Goal: Information Seeking & Learning: Learn about a topic

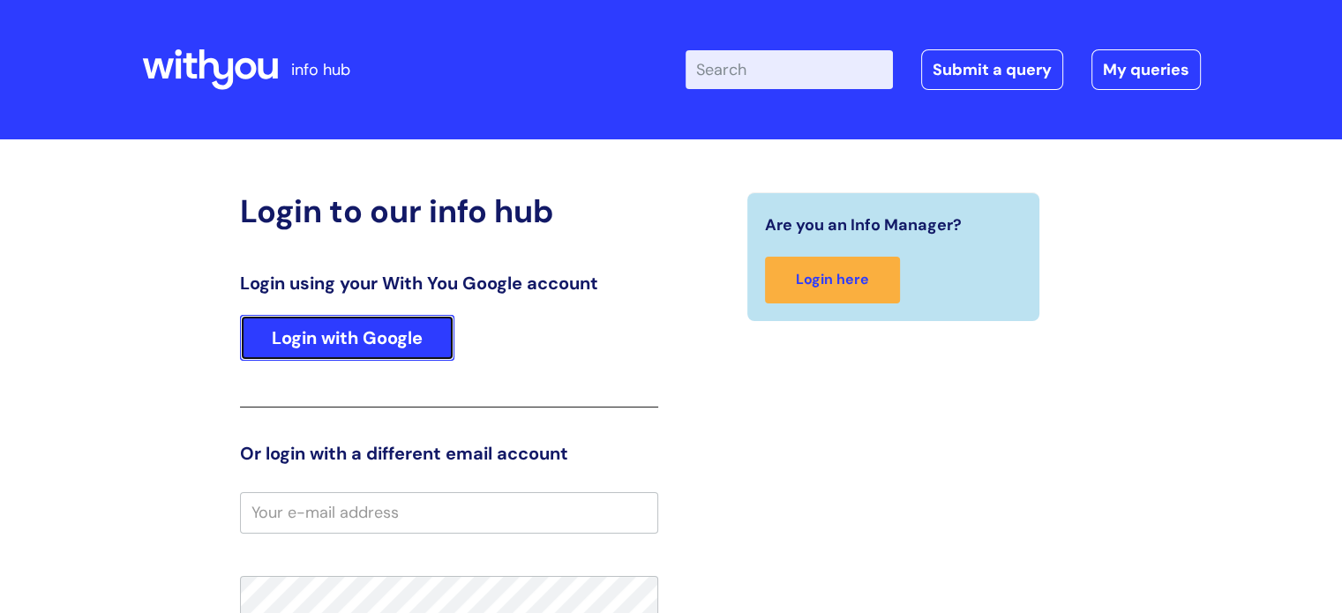
click at [391, 332] on link "Login with Google" at bounding box center [347, 338] width 214 height 46
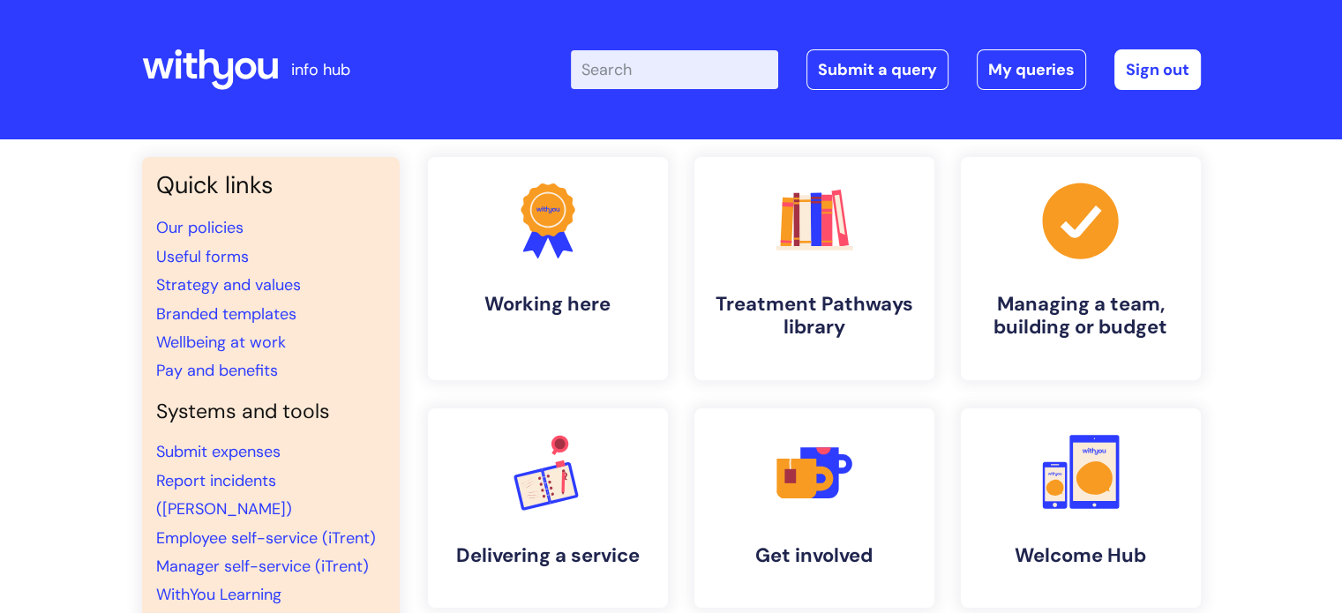
scroll to position [88, 0]
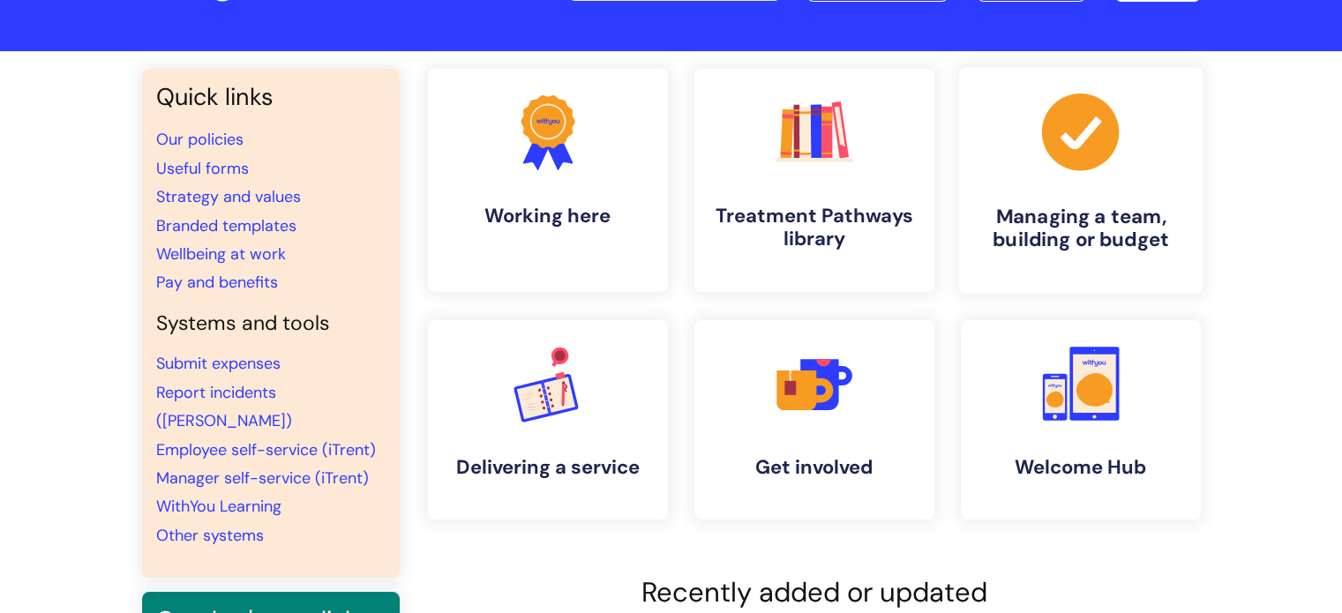
click at [1126, 229] on h4 "Managing a team, building or budget" at bounding box center [1080, 229] width 215 height 48
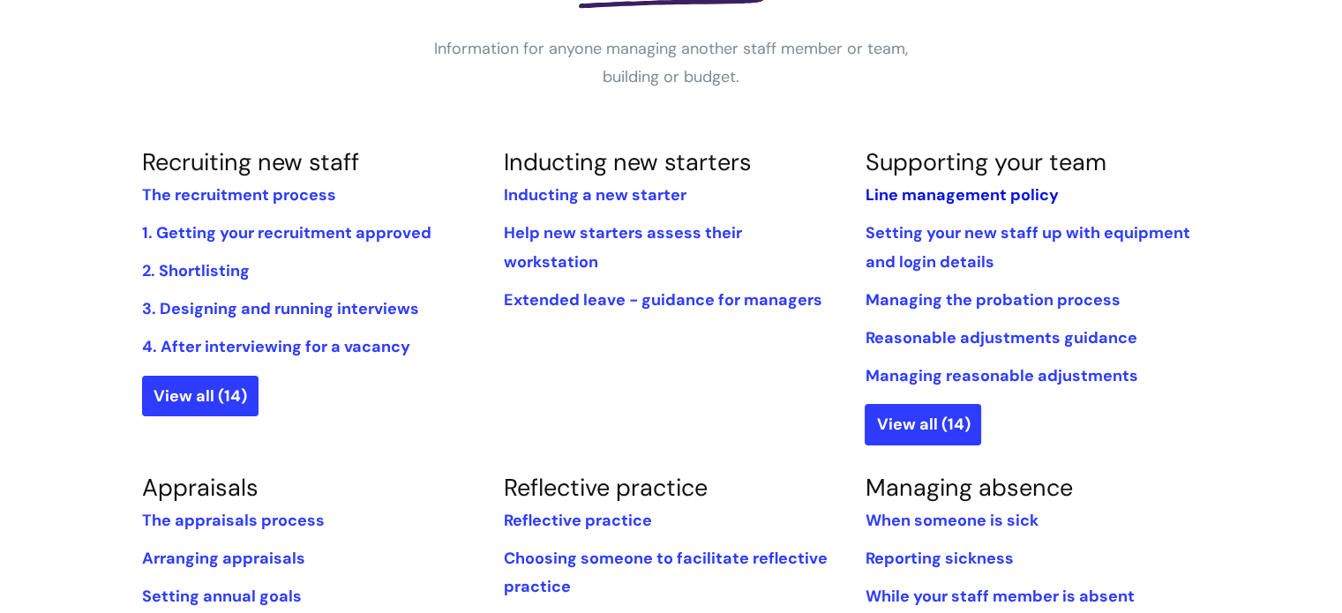
scroll to position [353, 0]
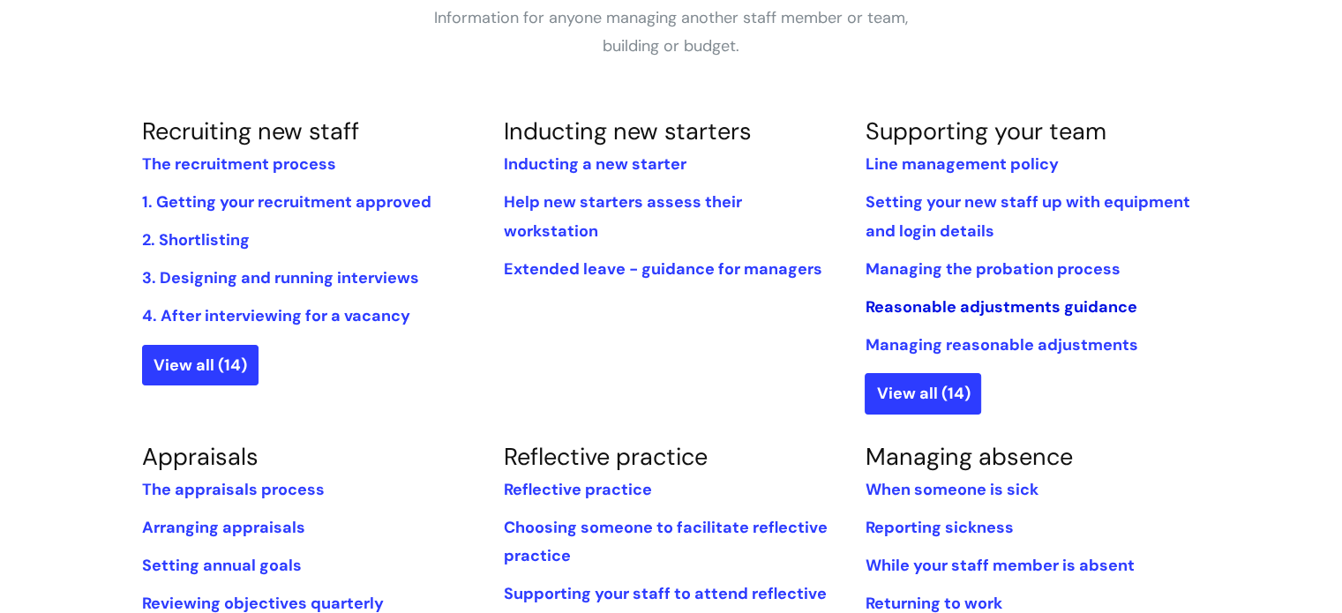
click at [979, 304] on link "Reasonable adjustments guidance" at bounding box center [1001, 306] width 272 height 21
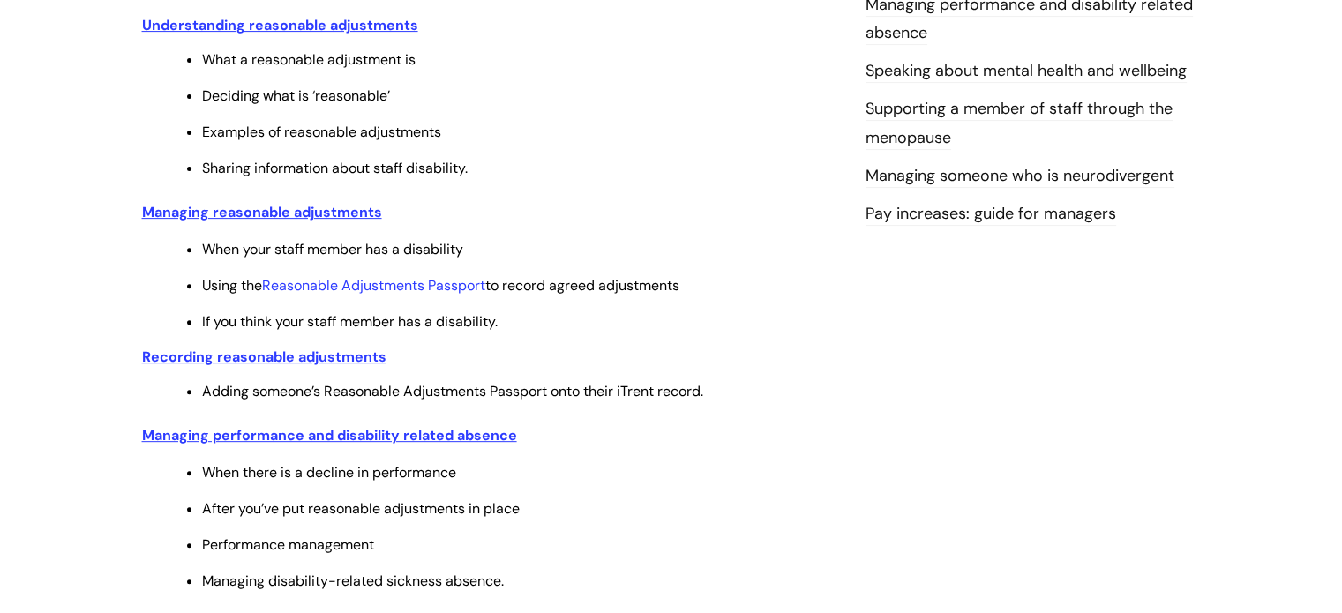
scroll to position [618, 0]
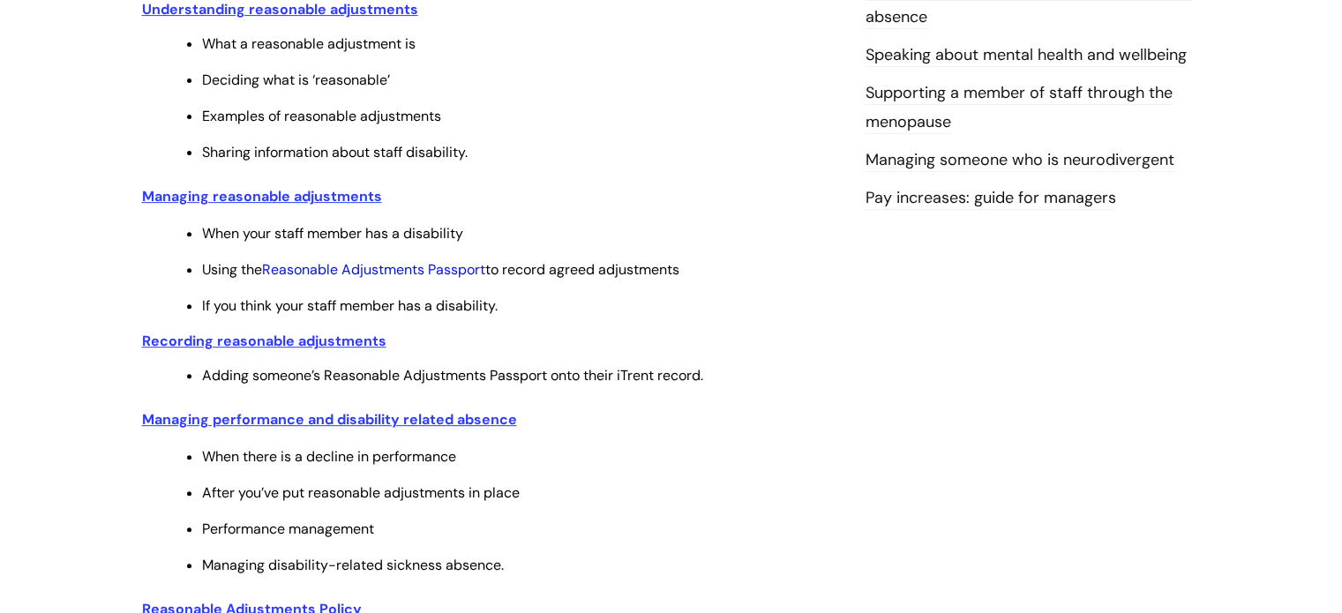
click at [439, 277] on link "Reasonable Adjustments Passport" at bounding box center [373, 269] width 223 height 19
